Goal: Find contact information: Obtain details needed to contact an individual or organization

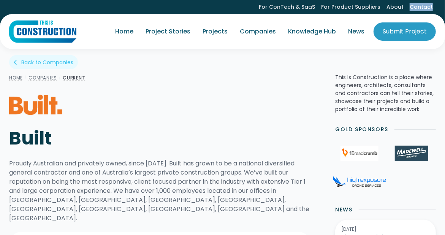
click at [428, 7] on link "Contact" at bounding box center [421, 7] width 29 height 14
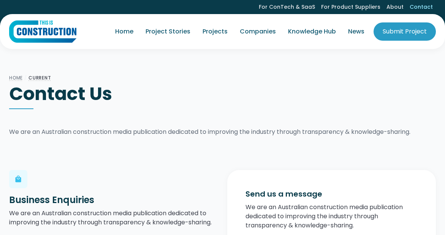
scroll to position [189, 0]
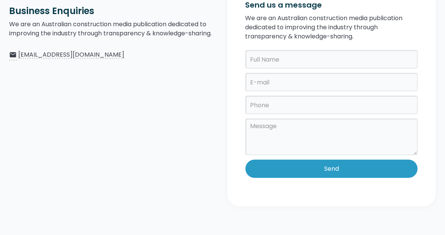
type input "[PERSON_NAME]"
type input "[EMAIL_ADDRESS][DOMAIN_NAME]"
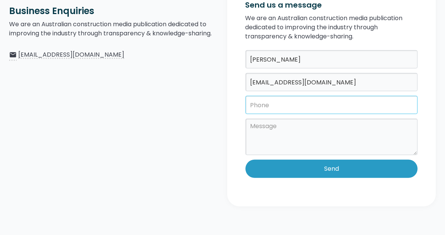
type input "09830152514"
click at [265, 147] on textarea at bounding box center [332, 137] width 173 height 36
paste textarea "Lor ipsum, D sita con adi elits doei. T inc utlabore etdo magnaal eni adm ven q…"
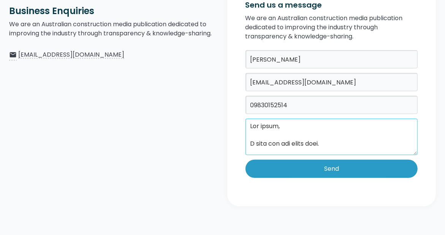
scroll to position [367, 0]
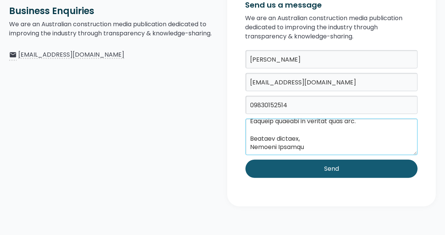
type textarea "Lor ipsum, D sita con adi elits doei. T inc utlabore etdo magnaal eni adm ven q…"
click at [318, 161] on input "Send" at bounding box center [332, 169] width 173 height 18
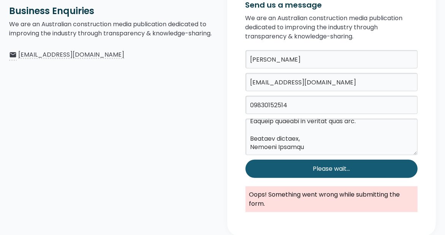
type input "Send"
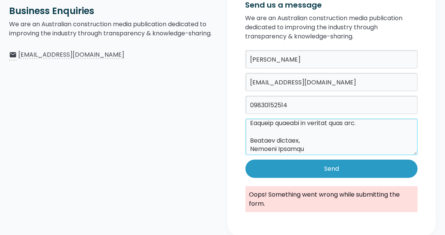
scroll to position [329, 0]
